Goal: Task Accomplishment & Management: Complete application form

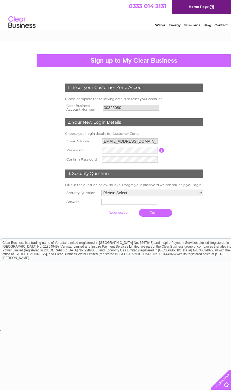
click at [209, 9] on link "Home Page" at bounding box center [201, 7] width 59 height 14
click at [207, 11] on link "Home Page" at bounding box center [201, 7] width 59 height 14
click at [208, 14] on link "Home Page" at bounding box center [201, 7] width 59 height 14
